Goal: Communication & Community: Answer question/provide support

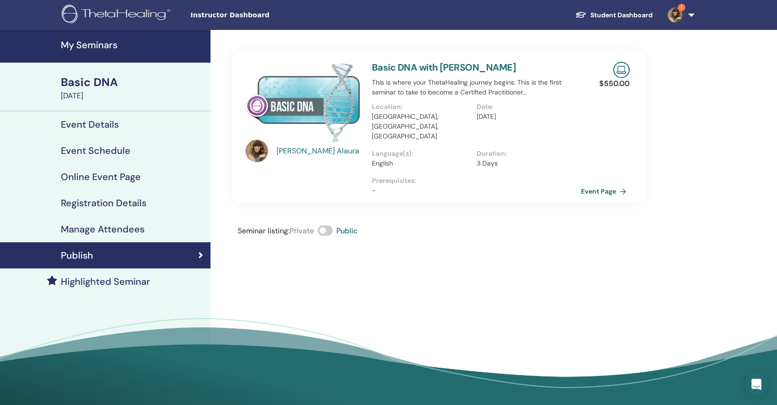
click at [690, 15] on link "1" at bounding box center [679, 15] width 38 height 30
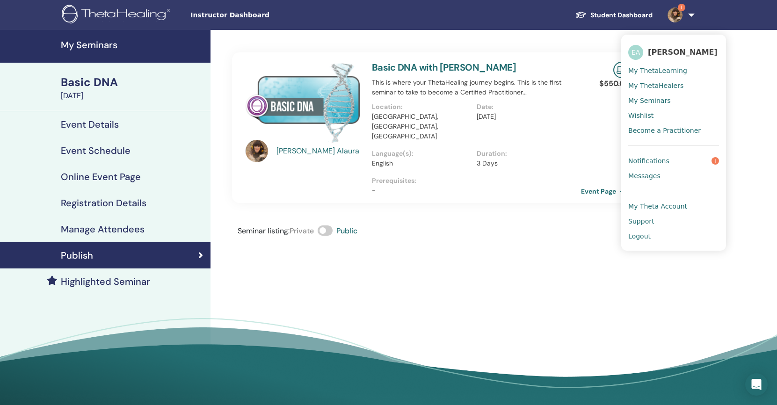
click at [660, 159] on span "Notifications" at bounding box center [648, 161] width 41 height 8
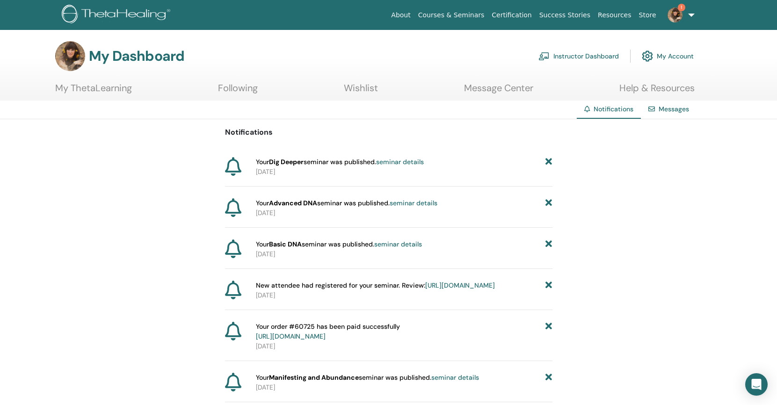
click at [405, 244] on link "seminar details" at bounding box center [398, 244] width 48 height 8
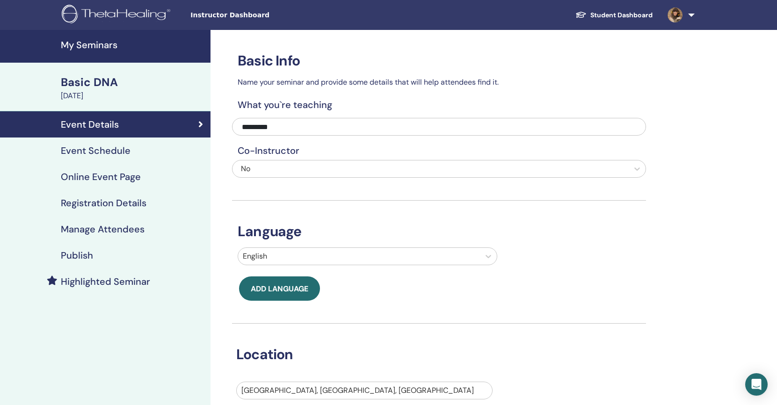
click at [118, 209] on link "Registration Details" at bounding box center [105, 203] width 210 height 26
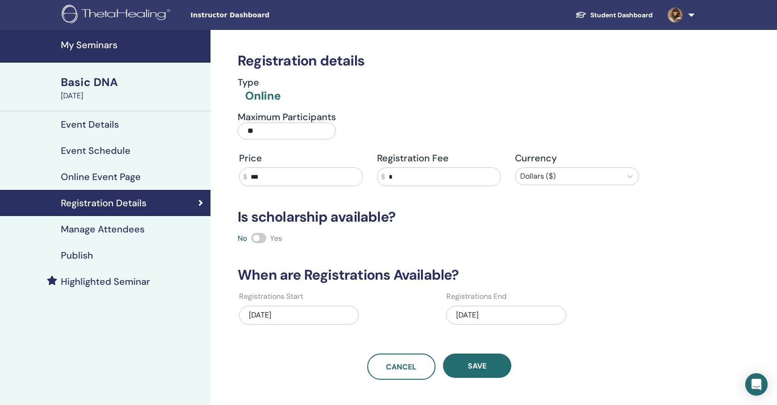
click at [121, 231] on h4 "Manage Attendees" at bounding box center [103, 229] width 84 height 11
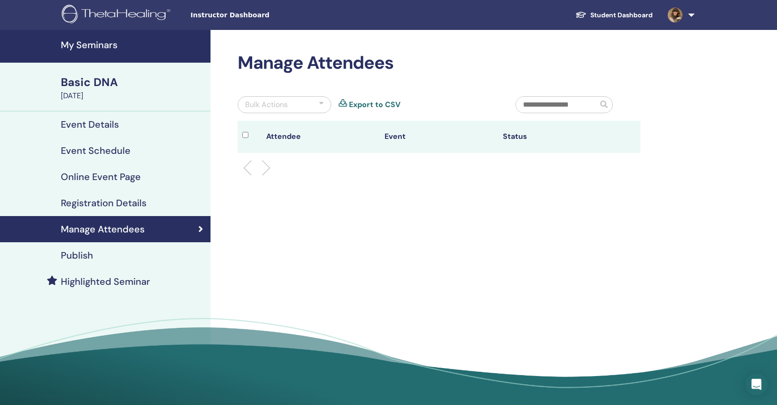
click at [691, 15] on link at bounding box center [679, 15] width 38 height 30
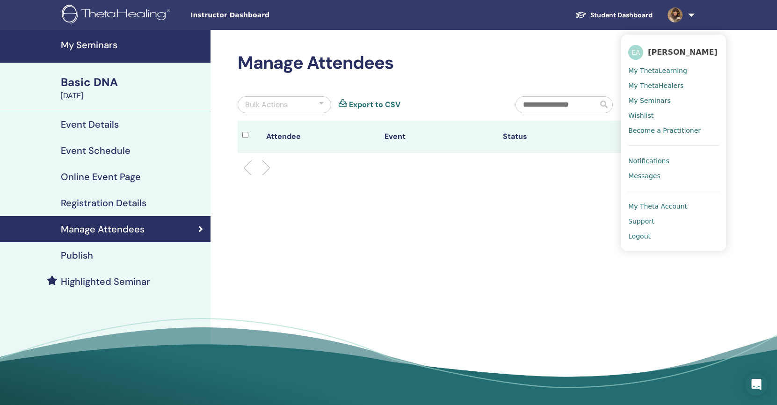
click at [655, 160] on span "Notifications" at bounding box center [648, 161] width 41 height 8
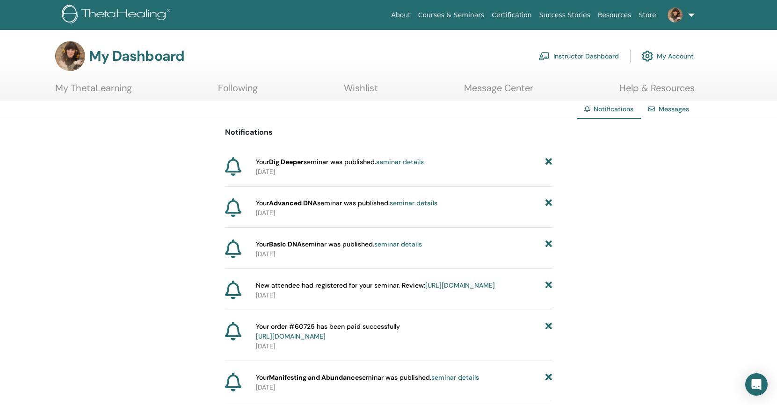
click at [425, 289] on link "[URL][DOMAIN_NAME]" at bounding box center [460, 285] width 70 height 8
